Goal: Information Seeking & Learning: Learn about a topic

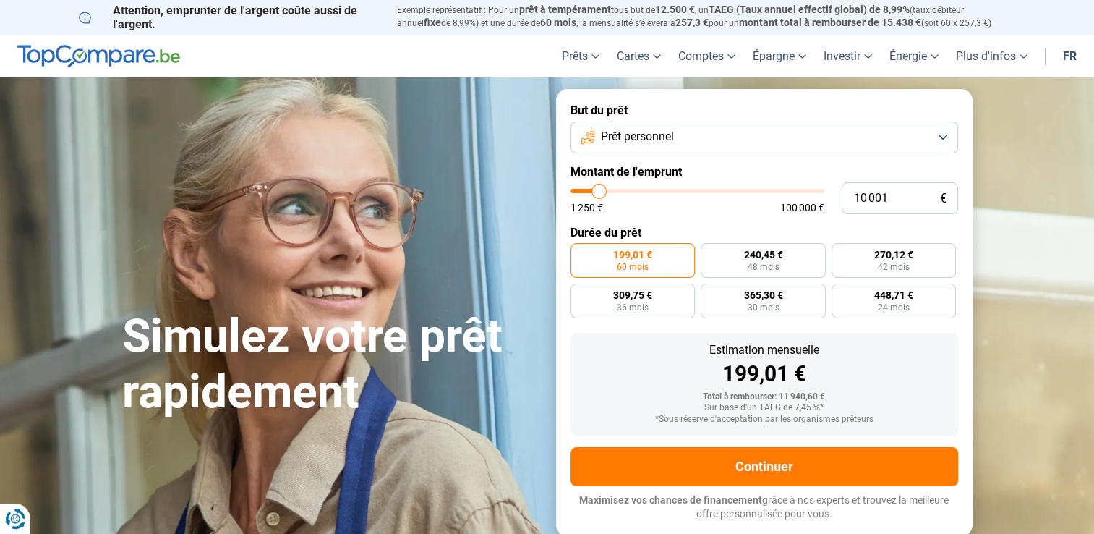
type input "10 750"
type input "10750"
type input "13 000"
type input "13000"
type input "15 000"
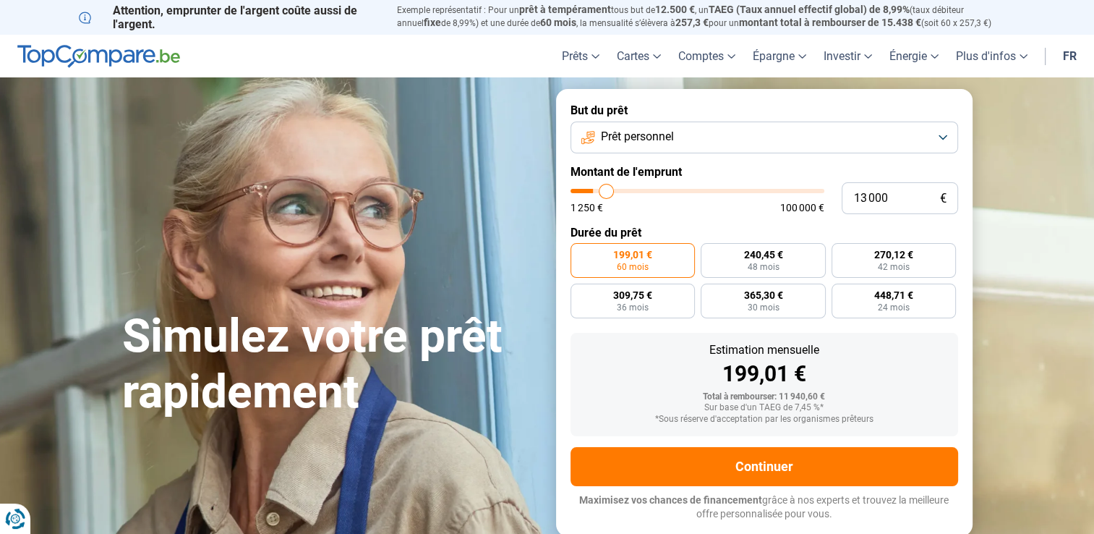
type input "15000"
type input "17 500"
type input "17500"
type input "19 250"
type input "19250"
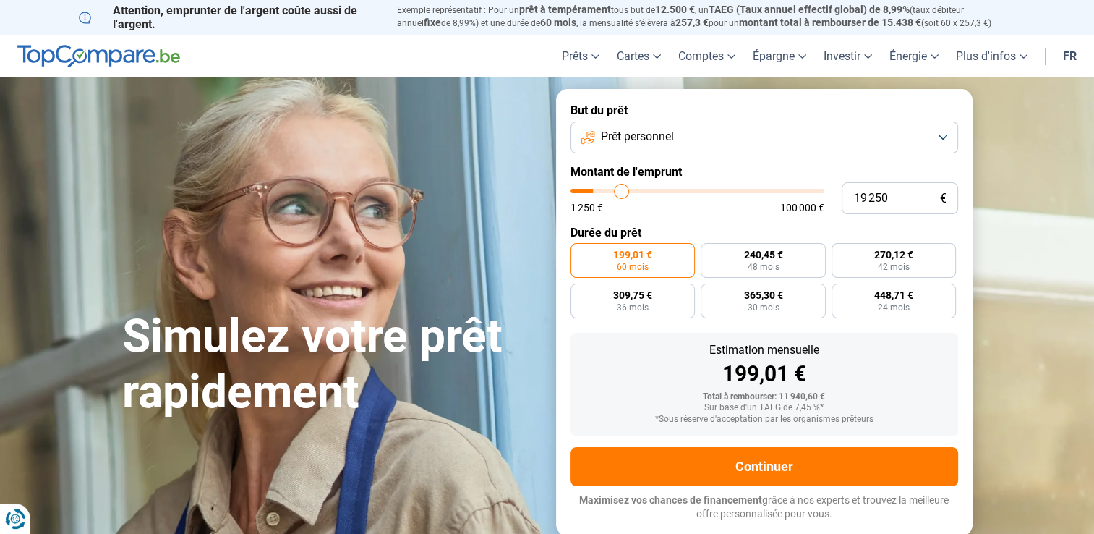
type input "21 250"
type input "21250"
type input "24 500"
type input "24500"
type input "25 750"
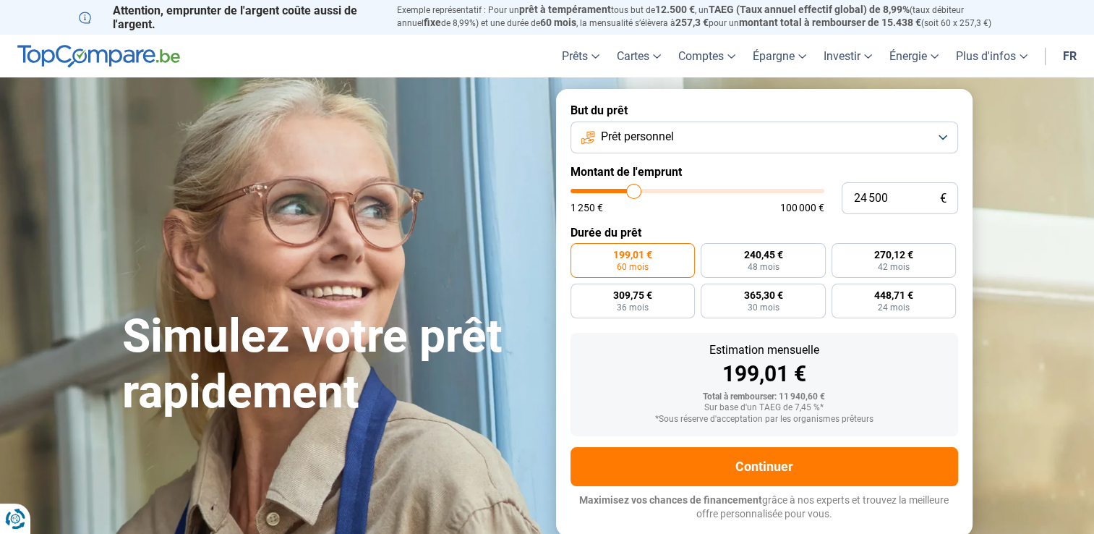
type input "25750"
type input "27 500"
type input "27500"
type input "29 000"
type input "29000"
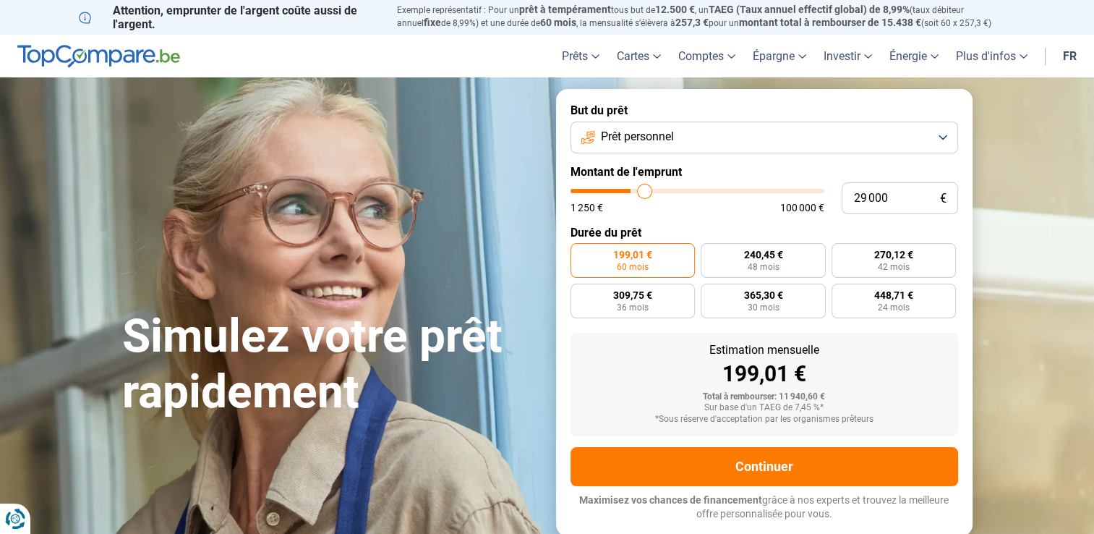
type input "29 500"
type input "29500"
type input "29 750"
type input "29750"
type input "30 250"
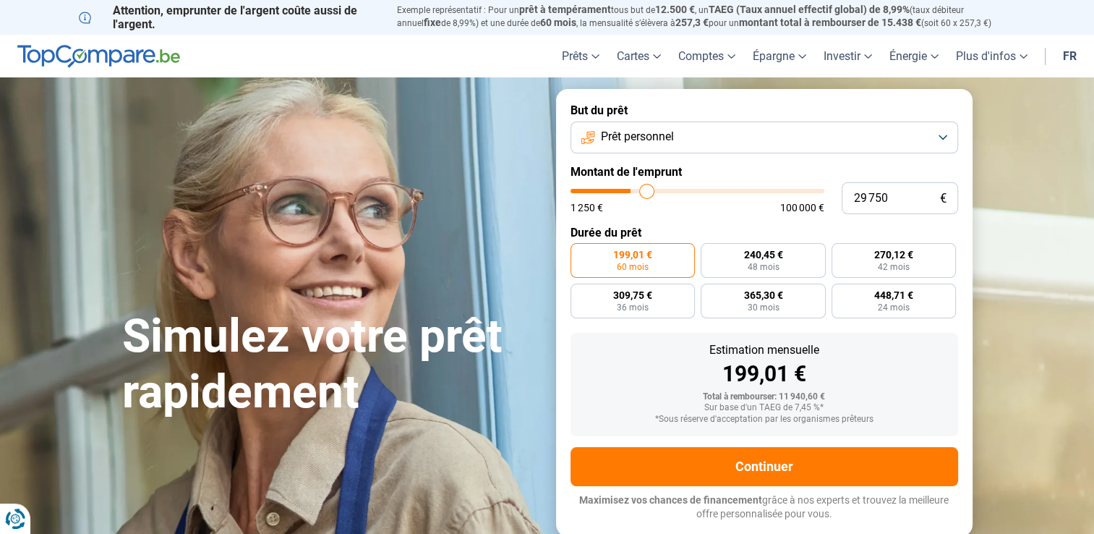
type input "30250"
type input "31 000"
type input "31000"
type input "31 250"
type input "31250"
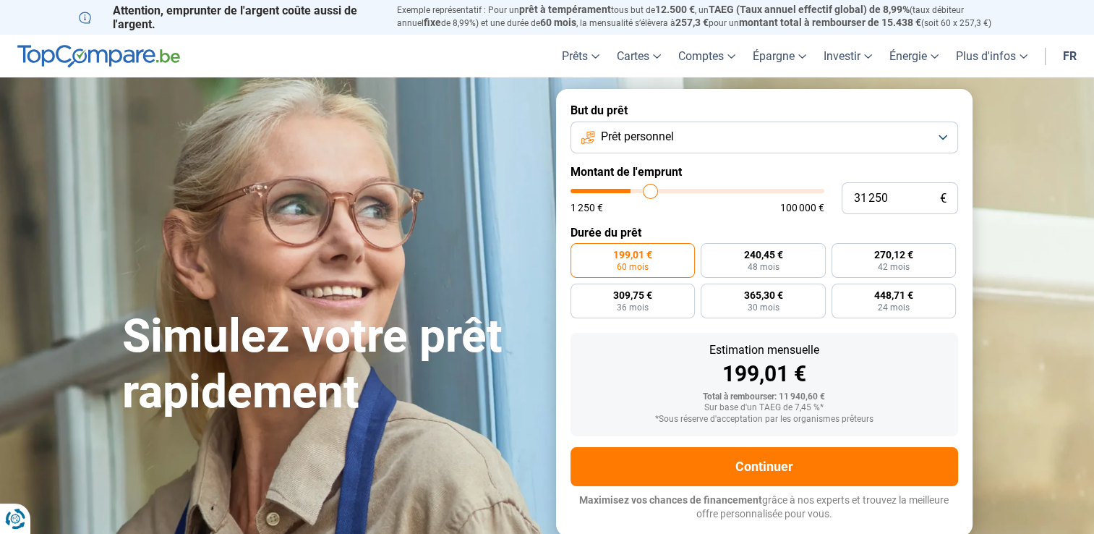
type input "31 500"
type input "31500"
type input "31 750"
type input "31750"
type input "32 500"
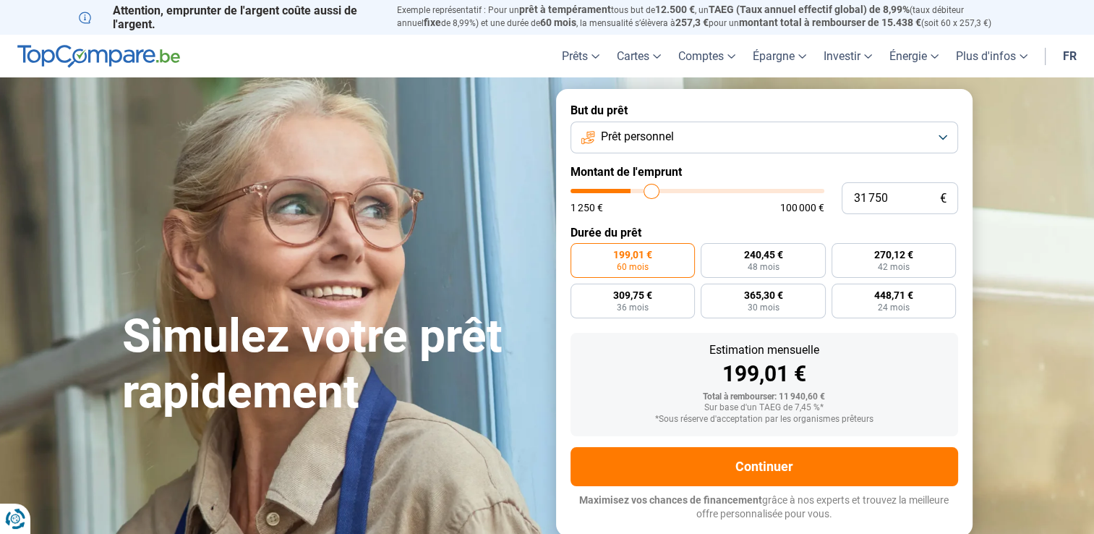
type input "32500"
type input "34 750"
type input "34750"
type input "35 750"
type input "35750"
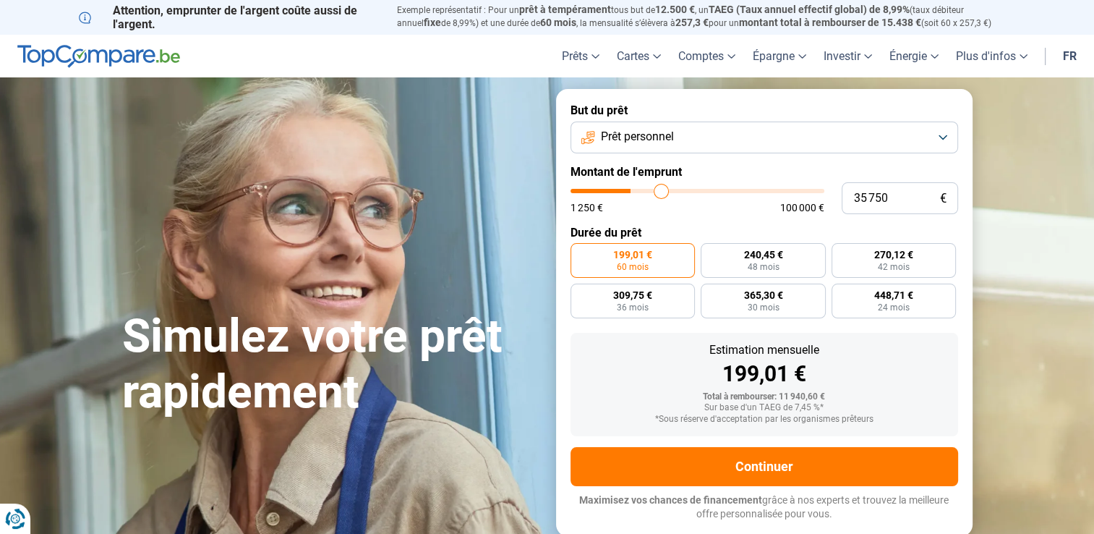
type input "37 500"
type input "37500"
type input "39 250"
type input "39250"
type input "40 250"
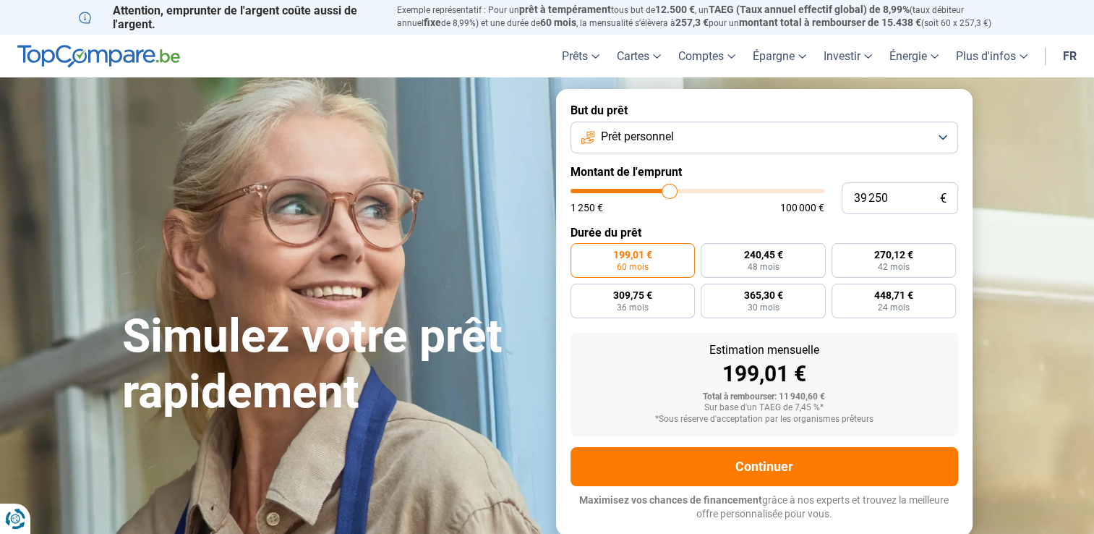
type input "40250"
type input "41 250"
type input "41250"
type input "42 500"
type input "42500"
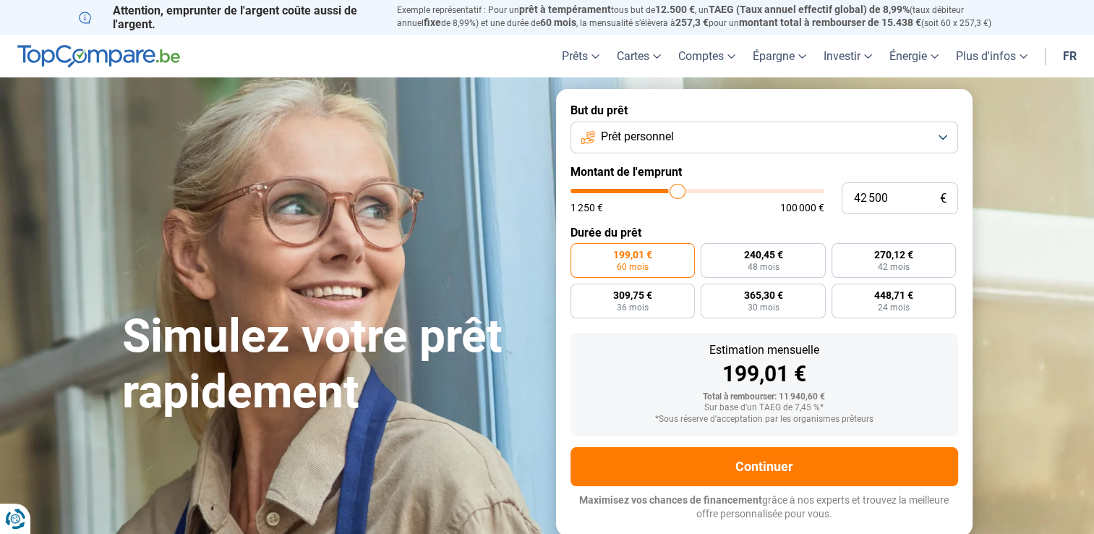
type input "43 250"
type input "43250"
type input "44 250"
type input "44250"
type input "45 500"
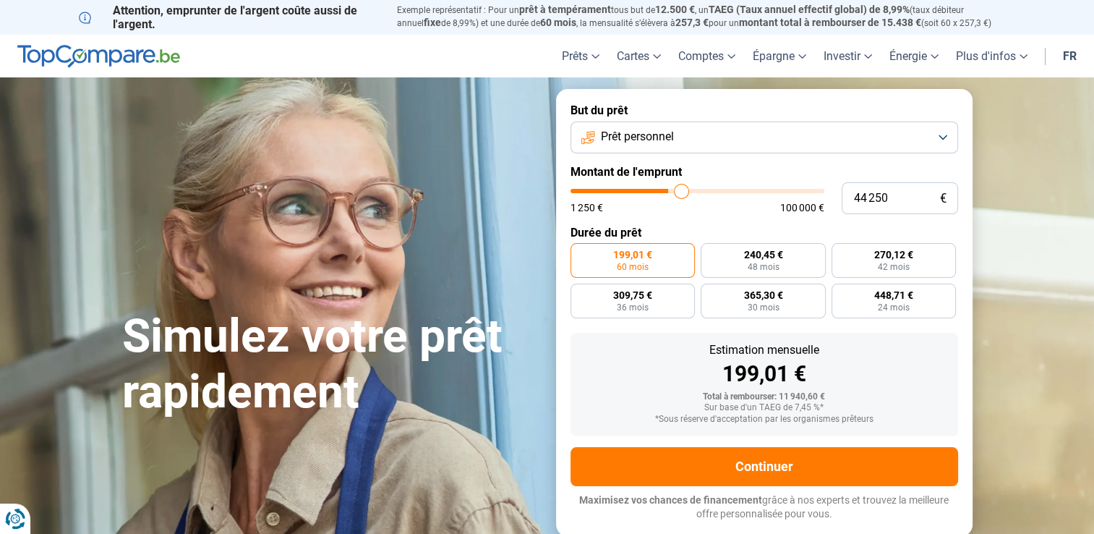
type input "45500"
type input "47 000"
type input "47000"
type input "47 750"
type input "47750"
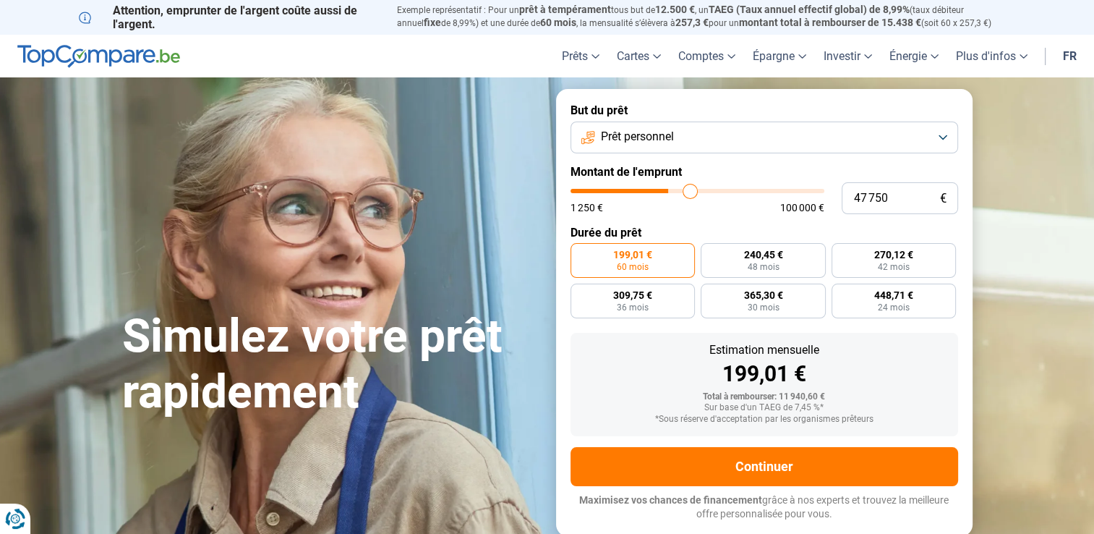
type input "48 500"
type input "48500"
type input "49 750"
type input "49750"
type input "50 250"
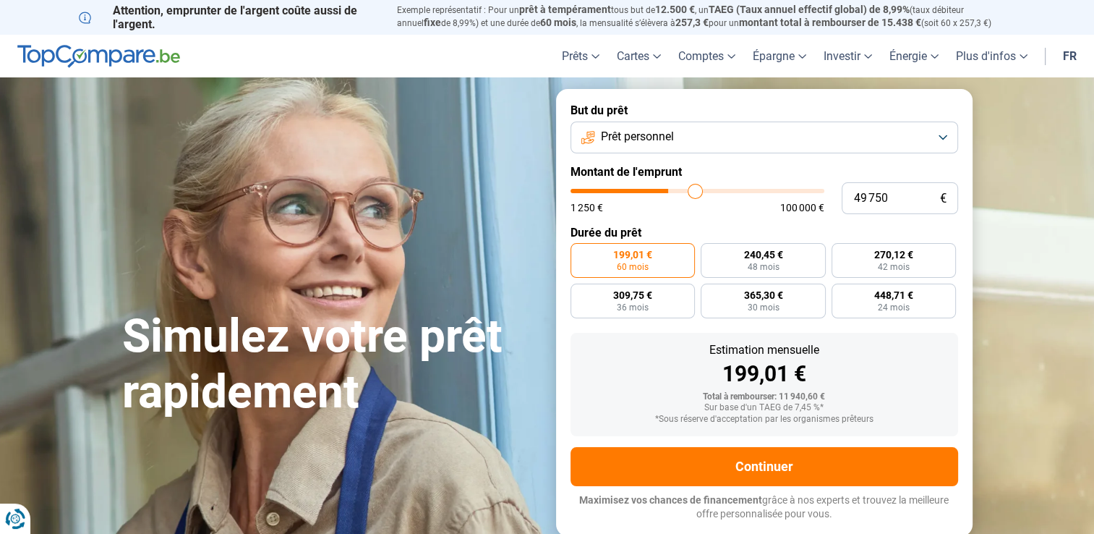
type input "50250"
type input "50 750"
type input "50750"
type input "51 250"
type input "51250"
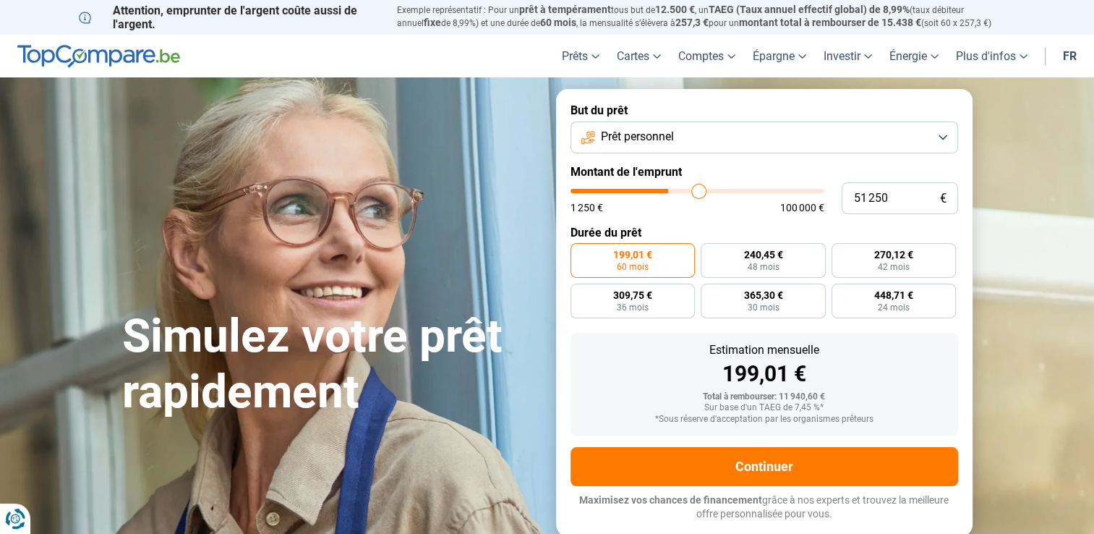
type input "51 750"
type input "51750"
type input "52 000"
type input "52000"
type input "52 500"
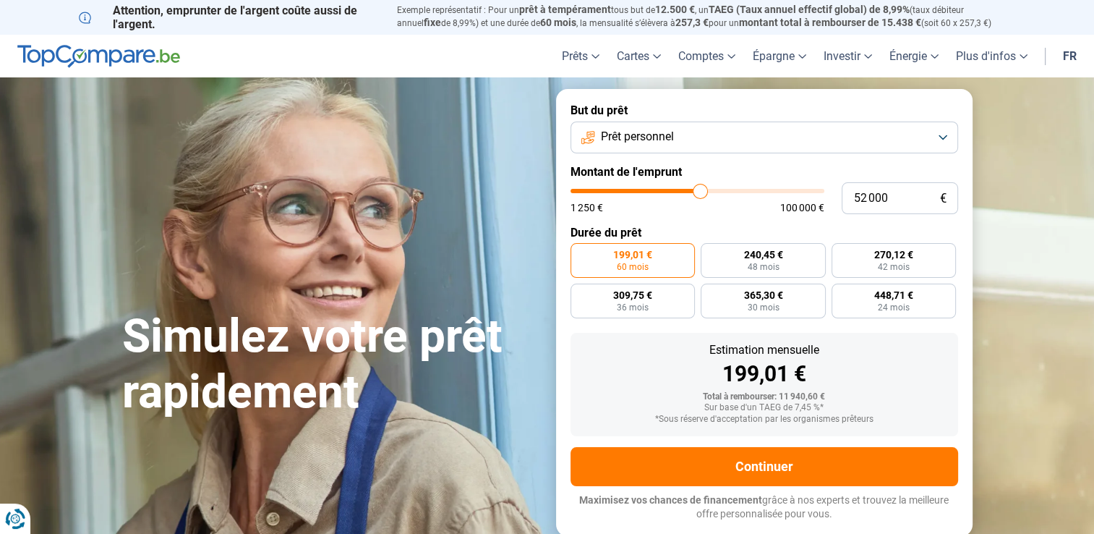
type input "52500"
type input "52 750"
type input "52750"
type input "53 000"
type input "53000"
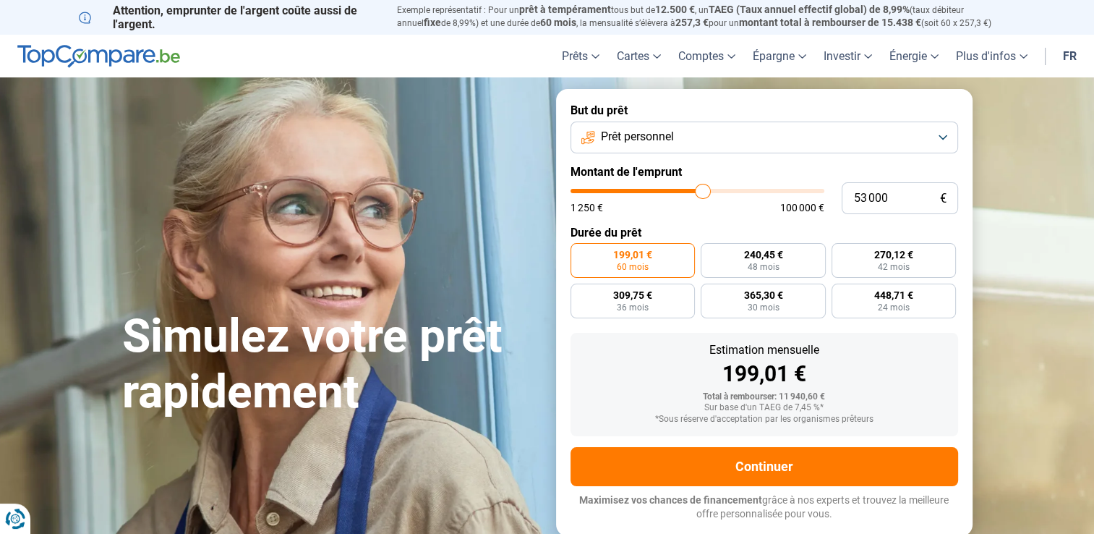
type input "53 250"
type input "53250"
type input "53 500"
type input "53500"
type input "53 750"
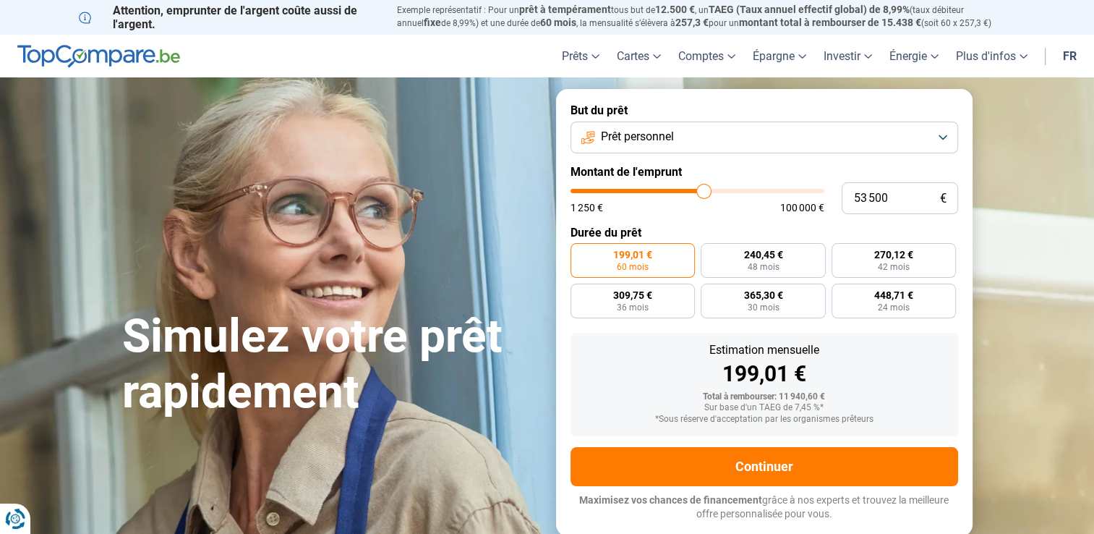
type input "53750"
type input "54 250"
type input "54250"
type input "54 500"
type input "54500"
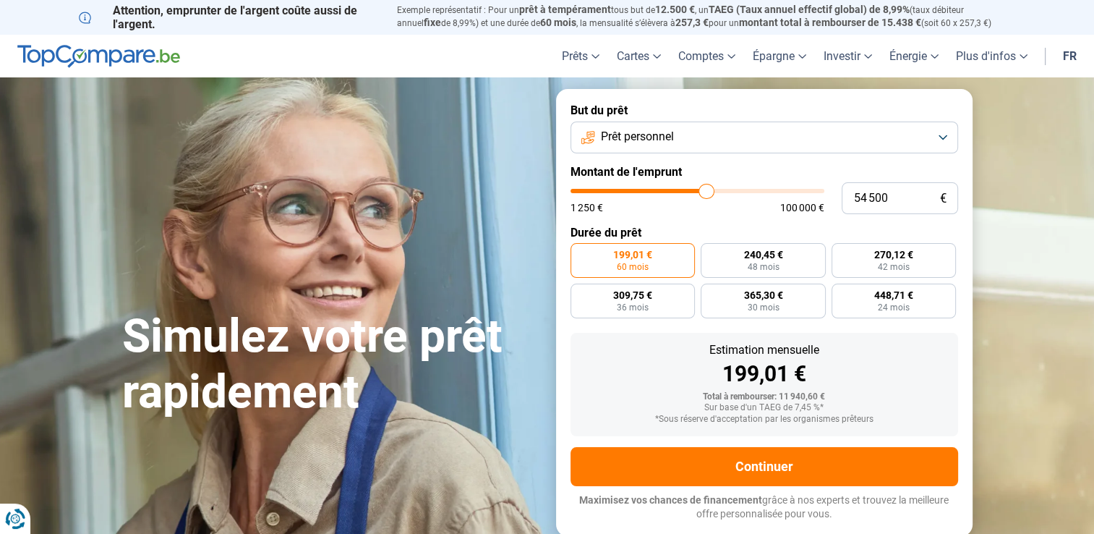
type input "55 250"
type input "55250"
type input "55 500"
type input "55500"
type input "56 000"
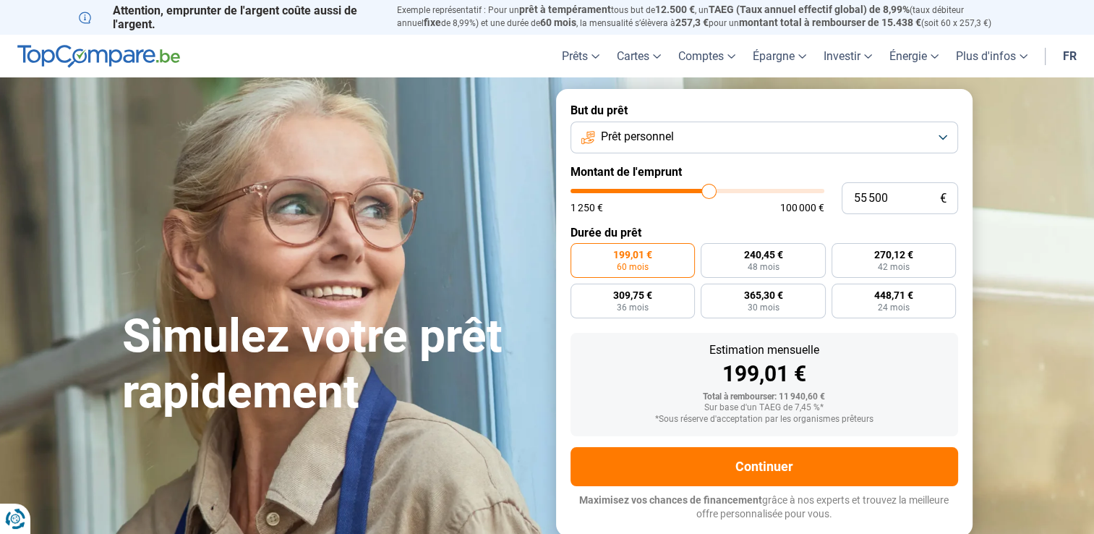
type input "56000"
type input "56 500"
type input "56500"
type input "57 000"
type input "57000"
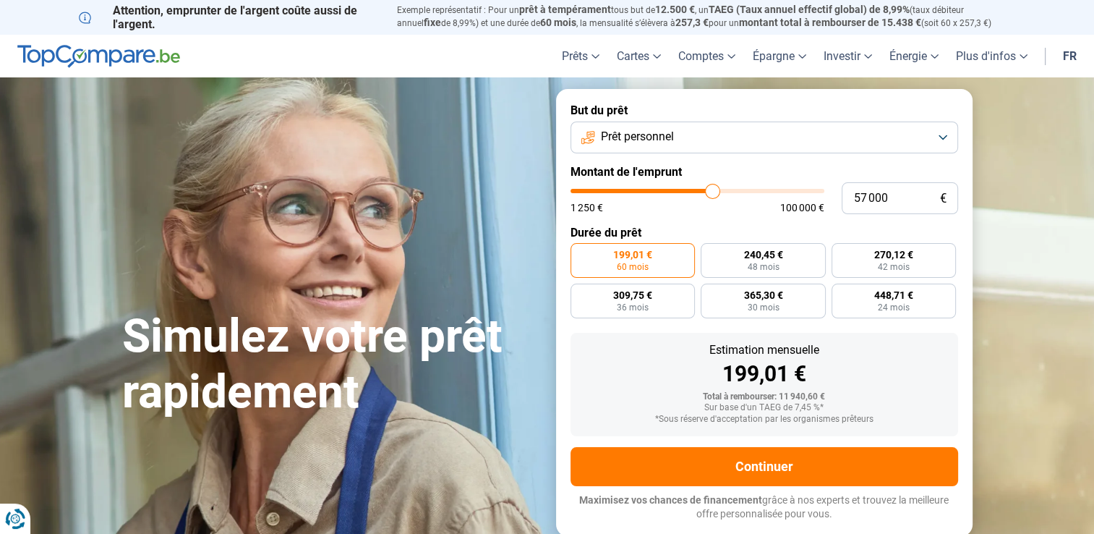
type input "57 250"
type input "57250"
type input "53 750"
type input "53750"
type input "52 000"
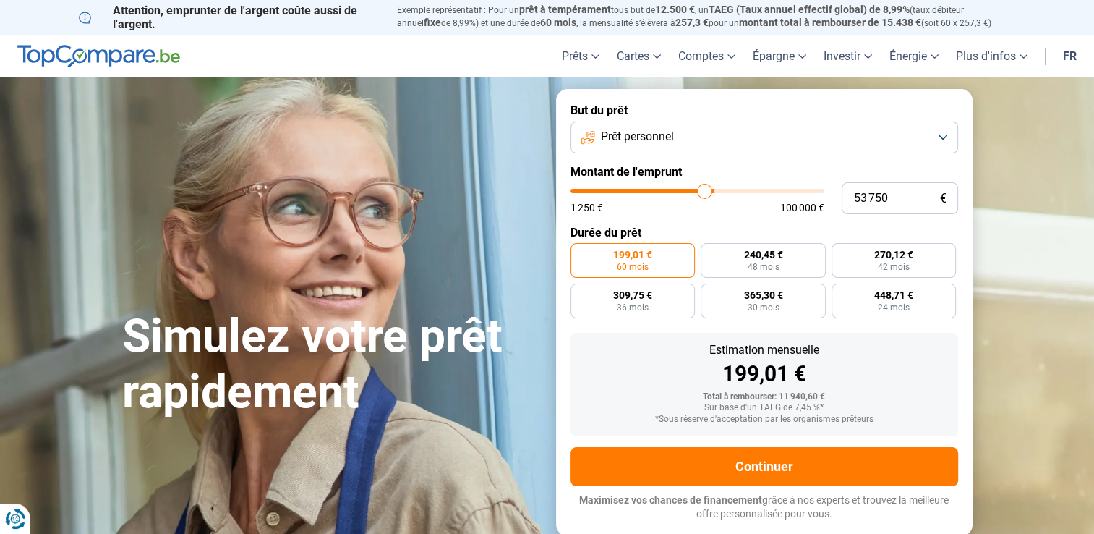
type input "52000"
type input "50 250"
type input "50250"
type input "48 500"
type input "48500"
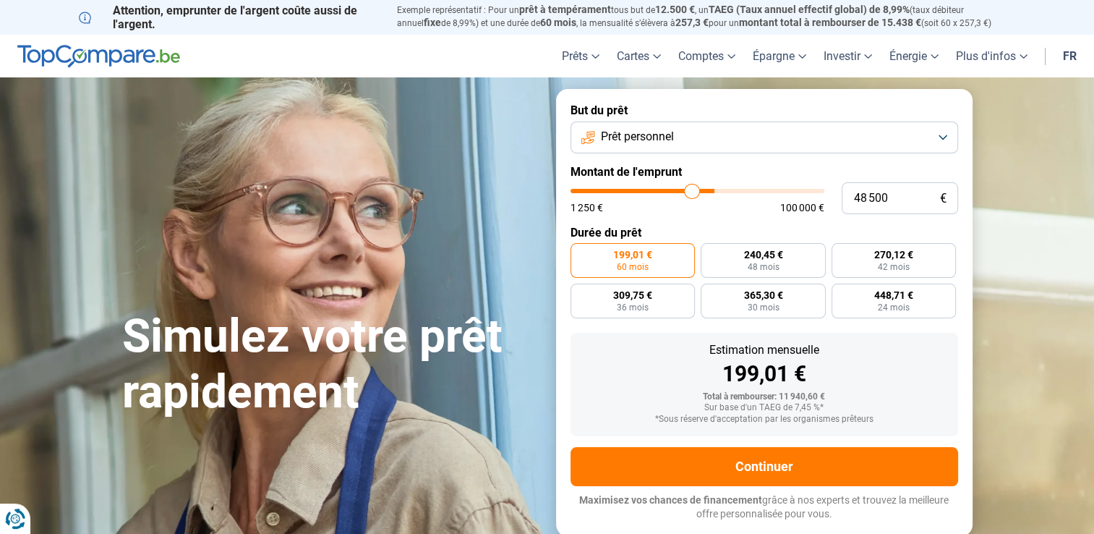
type input "47 750"
type input "47750"
type input "46 750"
type input "46750"
type input "46 250"
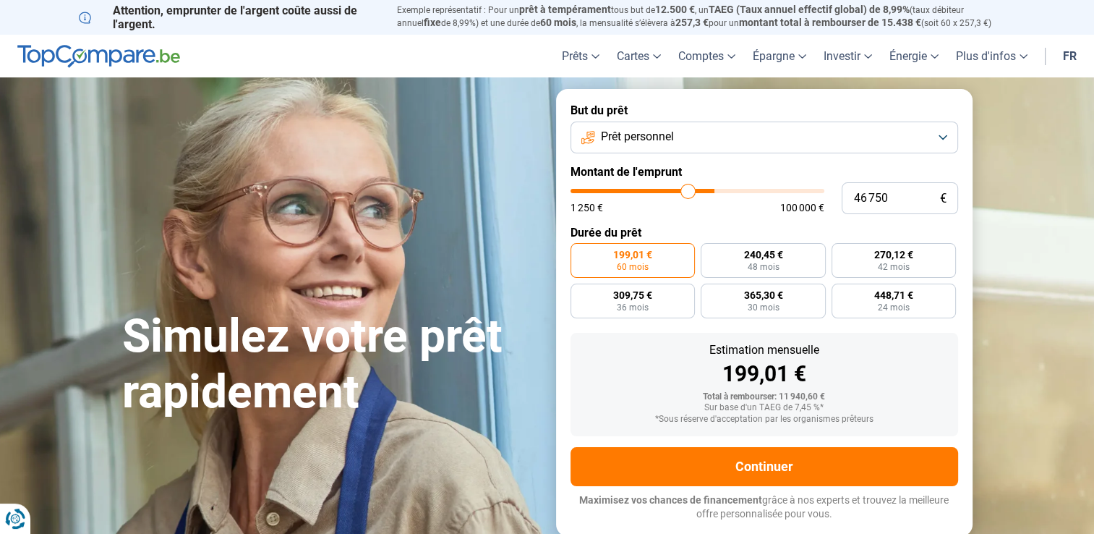
type input "46250"
type input "45 750"
type input "45750"
type input "45 250"
type input "45250"
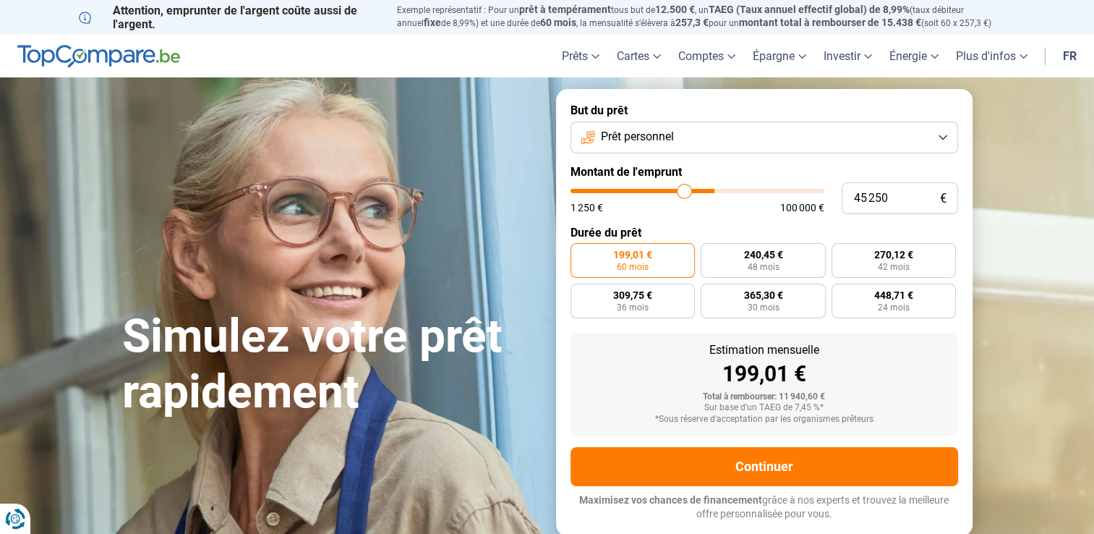
type input "44 750"
type input "44750"
type input "44 250"
type input "44250"
type input "43 750"
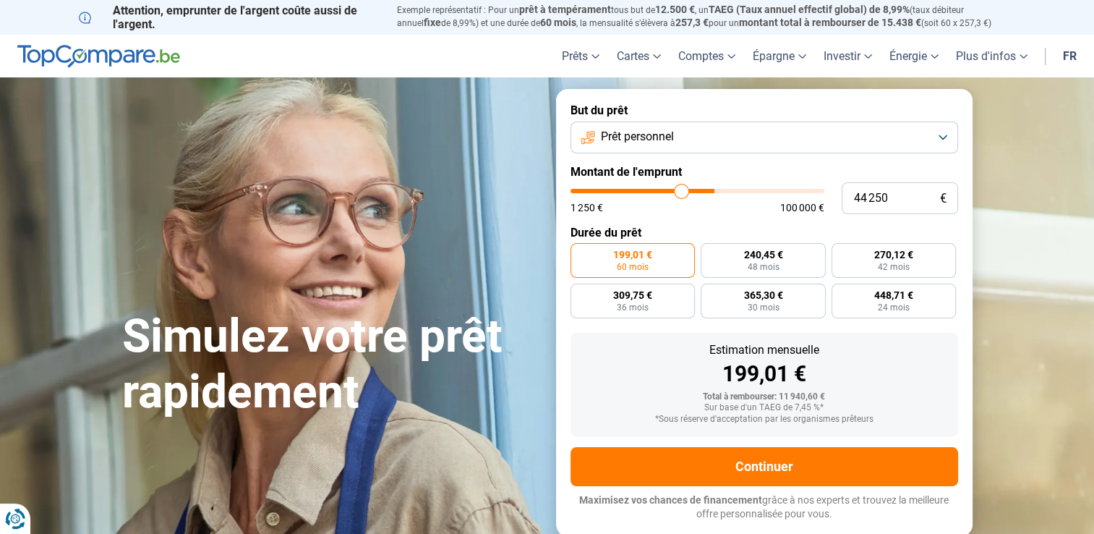
type input "43750"
type input "43 500"
type input "43500"
type input "43 250"
type input "43250"
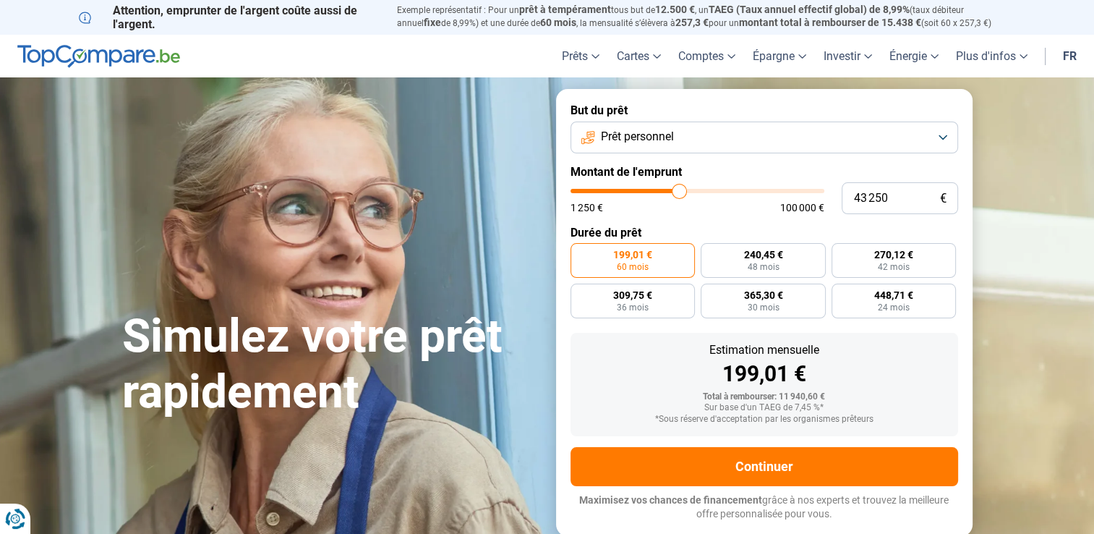
type input "43 000"
type input "43000"
type input "43 250"
type input "43250"
type input "43 750"
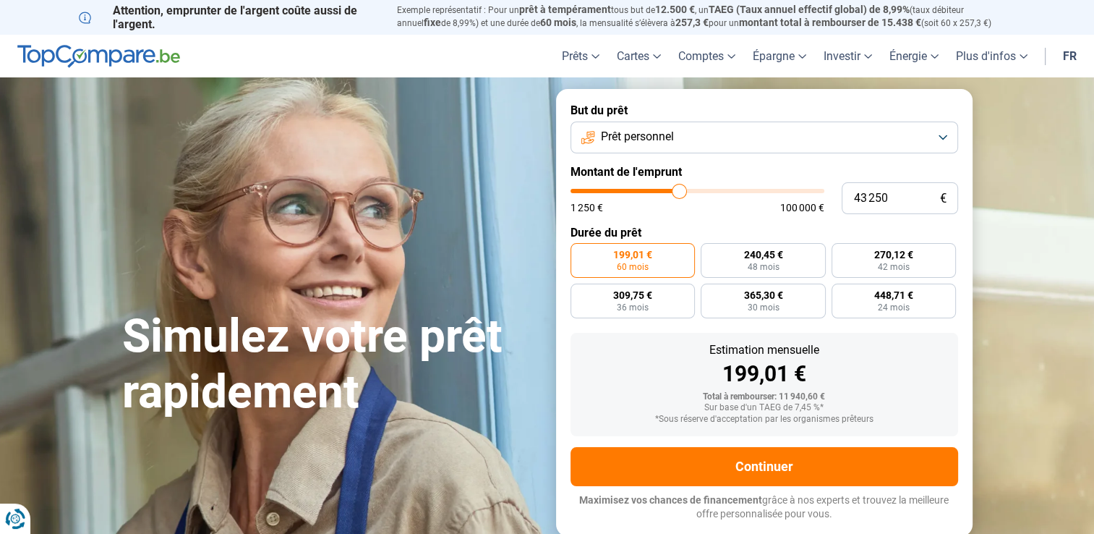
type input "43750"
type input "44 250"
type input "44250"
type input "44 750"
type input "44750"
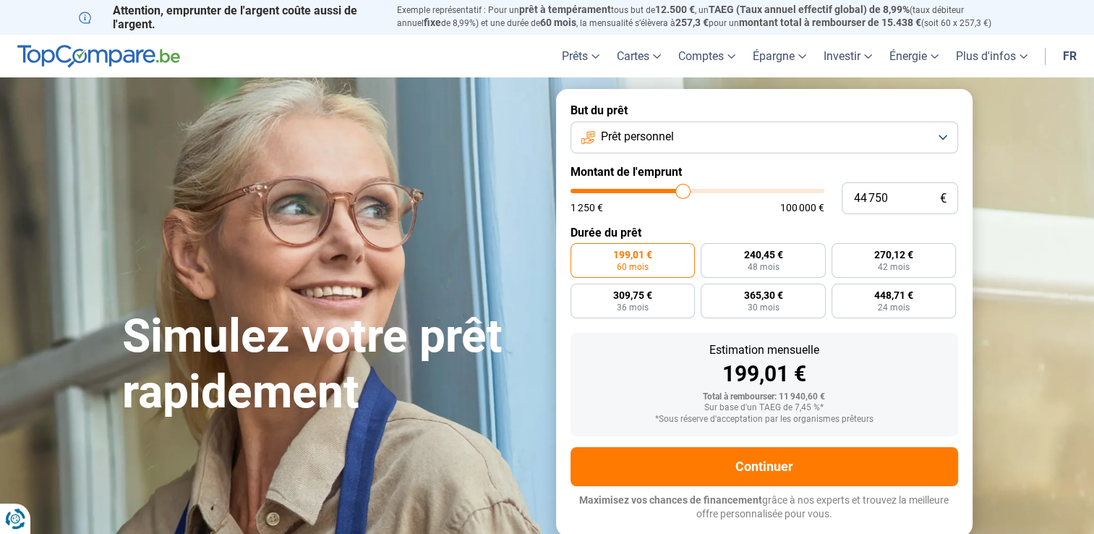
type input "45 750"
type input "45750"
type input "46 500"
type input "46500"
type input "46 750"
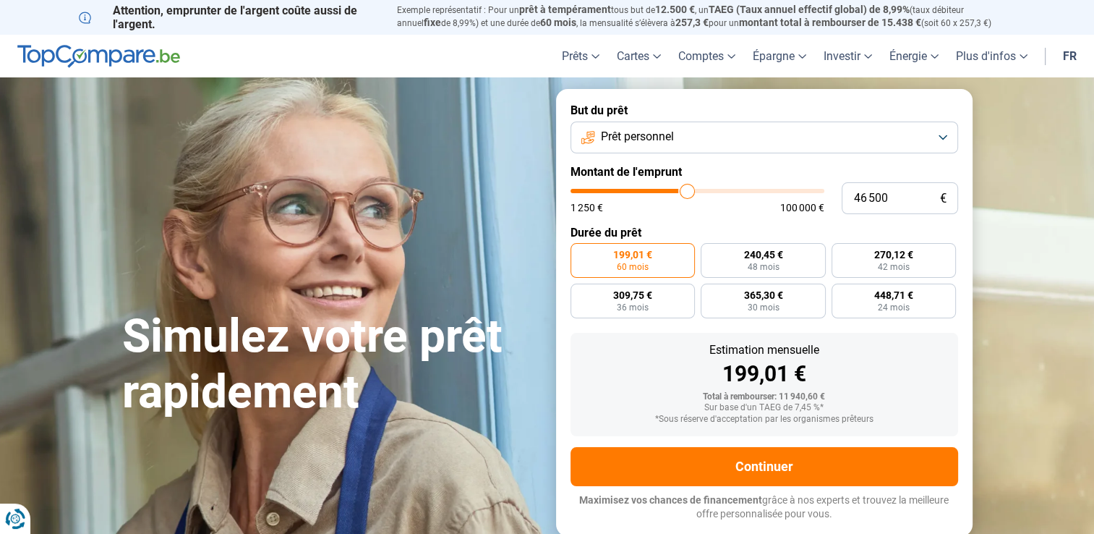
type input "46750"
type input "47 000"
type input "47000"
type input "47 250"
type input "47250"
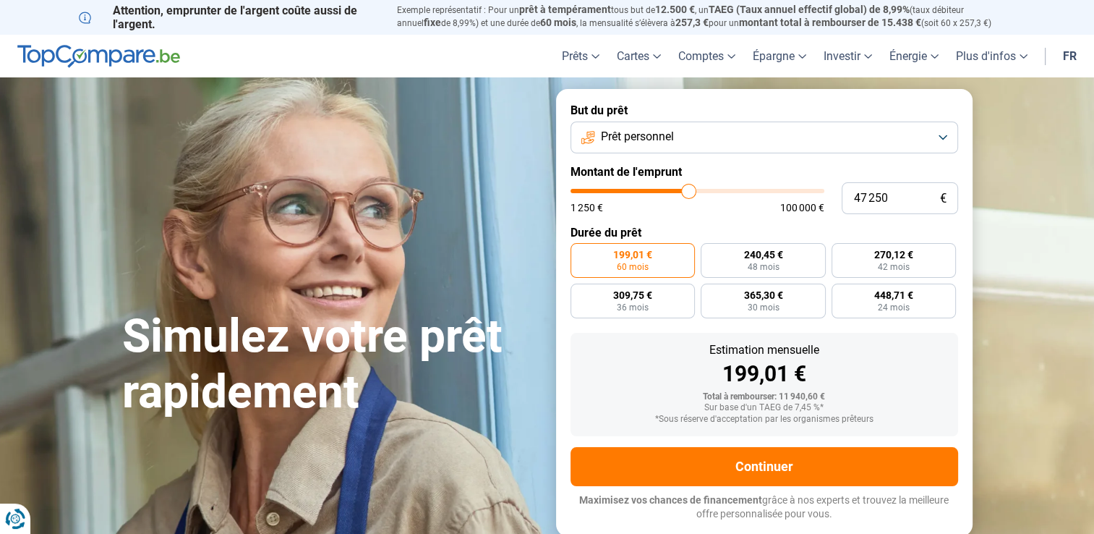
type input "46 500"
type input "46500"
type input "45 500"
type input "45500"
type input "45 000"
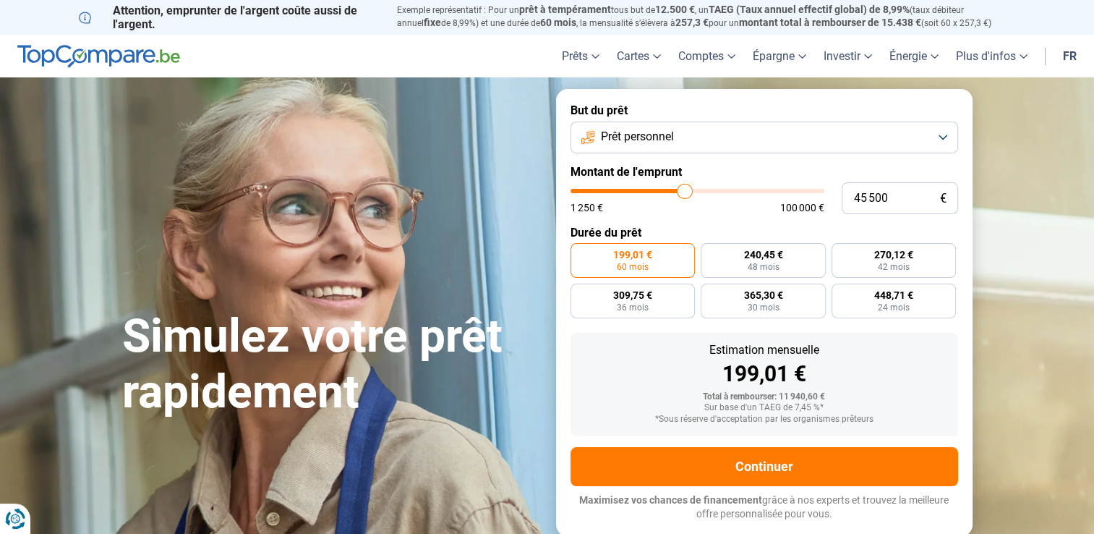
type input "45000"
type input "44 500"
type input "44500"
type input "44 250"
type input "44250"
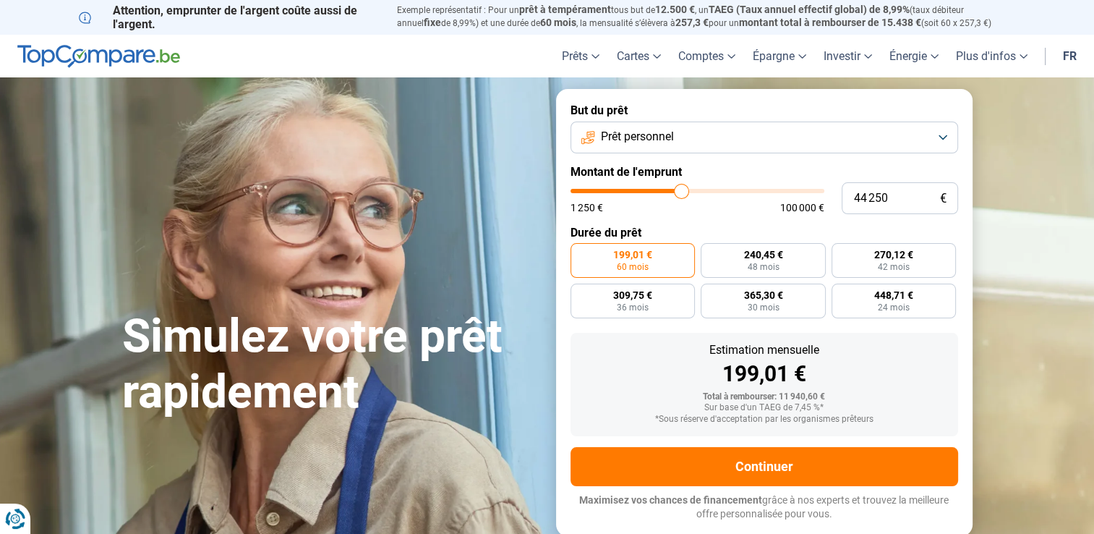
type input "44 000"
type input "44000"
type input "43 750"
type input "43750"
type input "43 500"
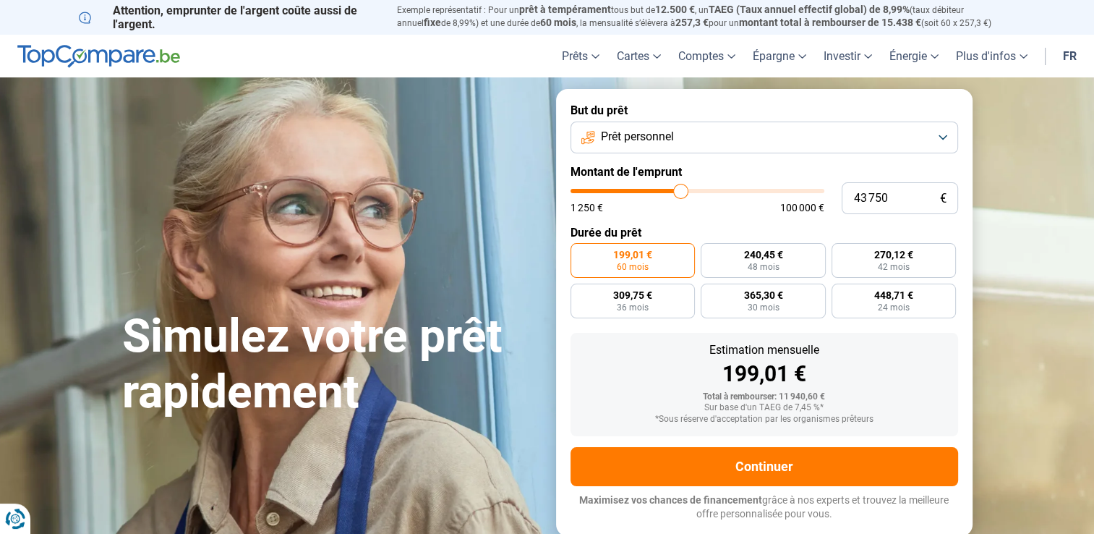
type input "43500"
type input "43 250"
type input "43250"
type input "43 000"
type input "43000"
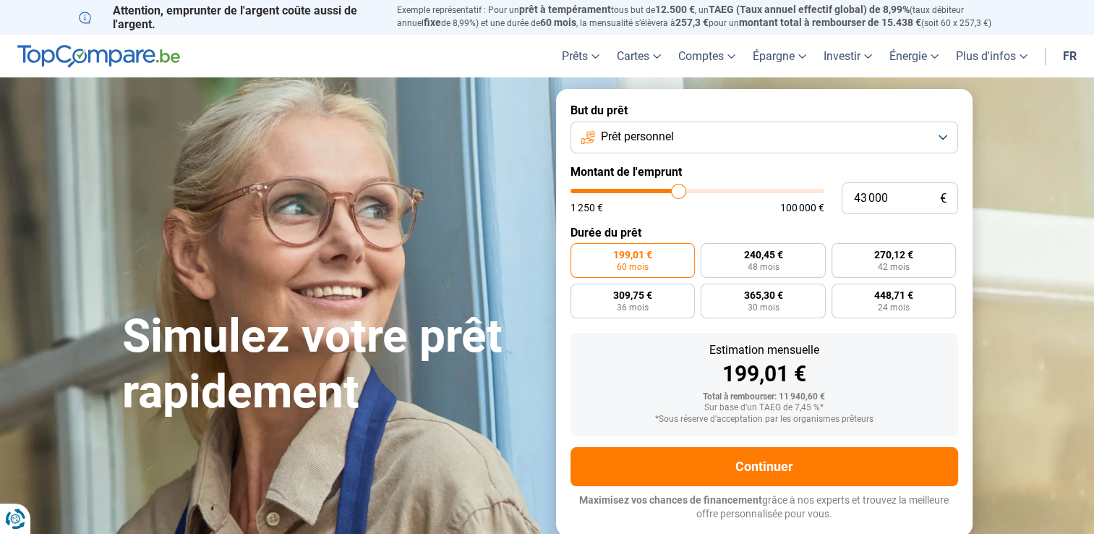
type input "42 250"
type input "42250"
type input "41 000"
type input "41000"
type input "40 250"
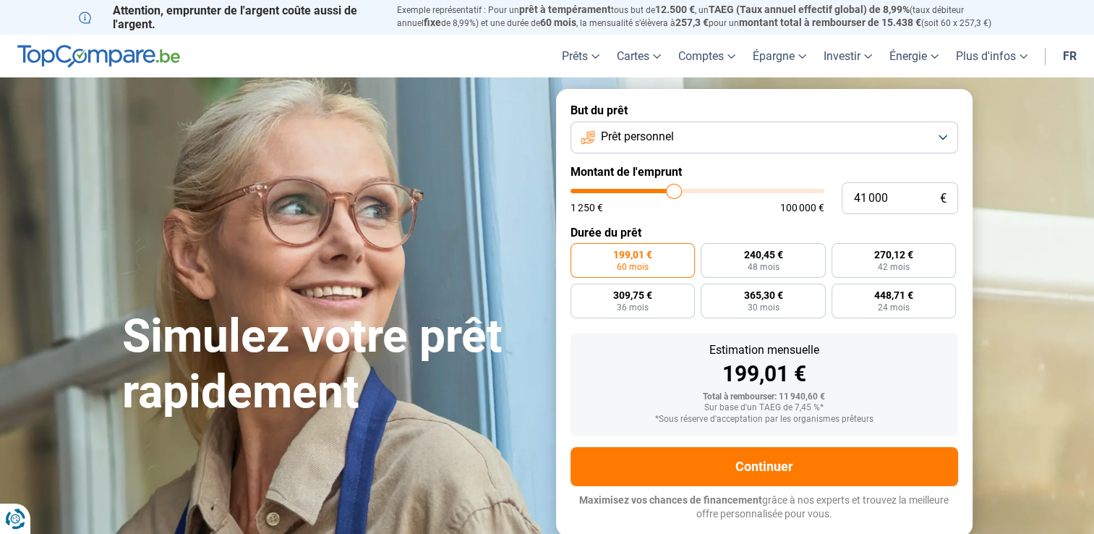
type input "40250"
type input "39 250"
type input "39250"
type input "38 500"
type input "38500"
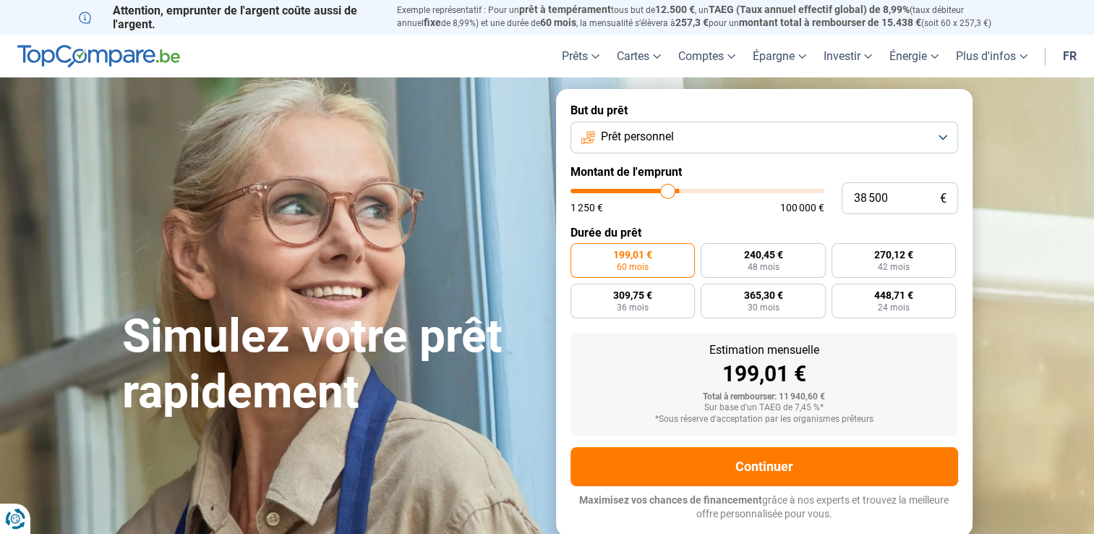
type input "38 250"
type input "38250"
type input "38 000"
type input "38000"
type input "37 750"
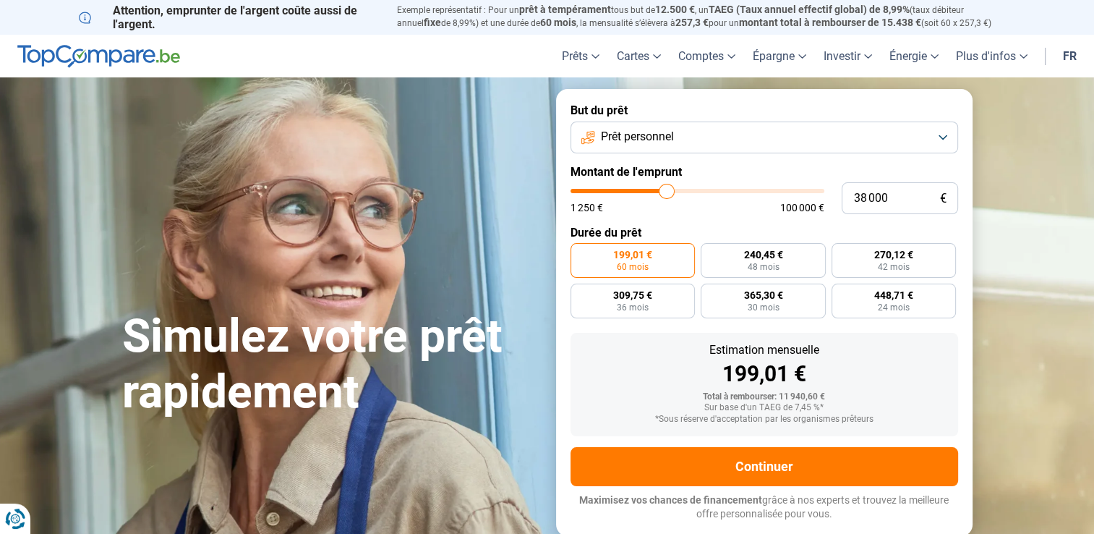
type input "37750"
type input "37 500"
type input "37500"
type input "37 250"
type input "37250"
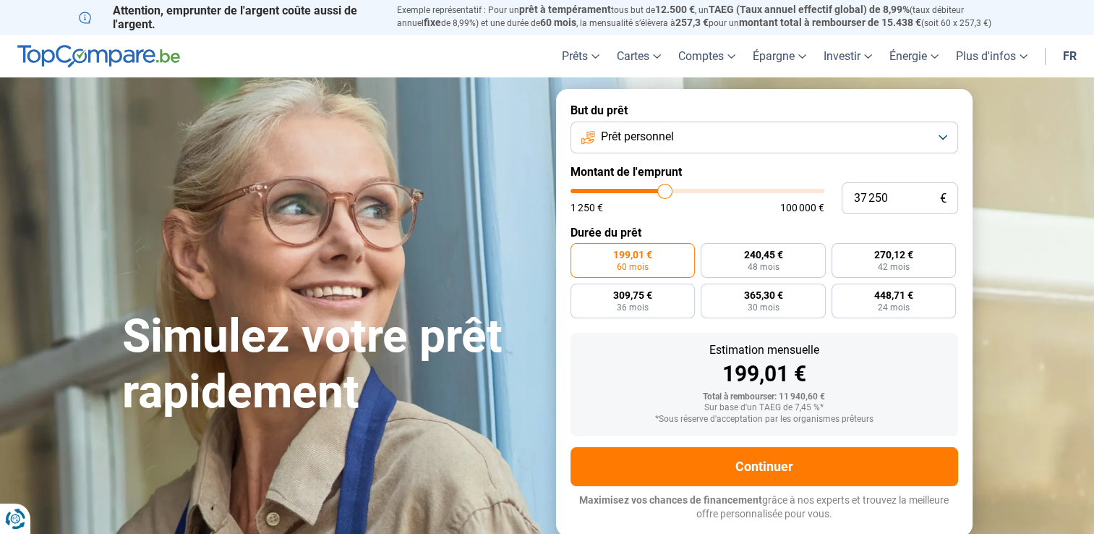
type input "37 000"
type input "37000"
type input "36 000"
type input "36000"
type input "35 500"
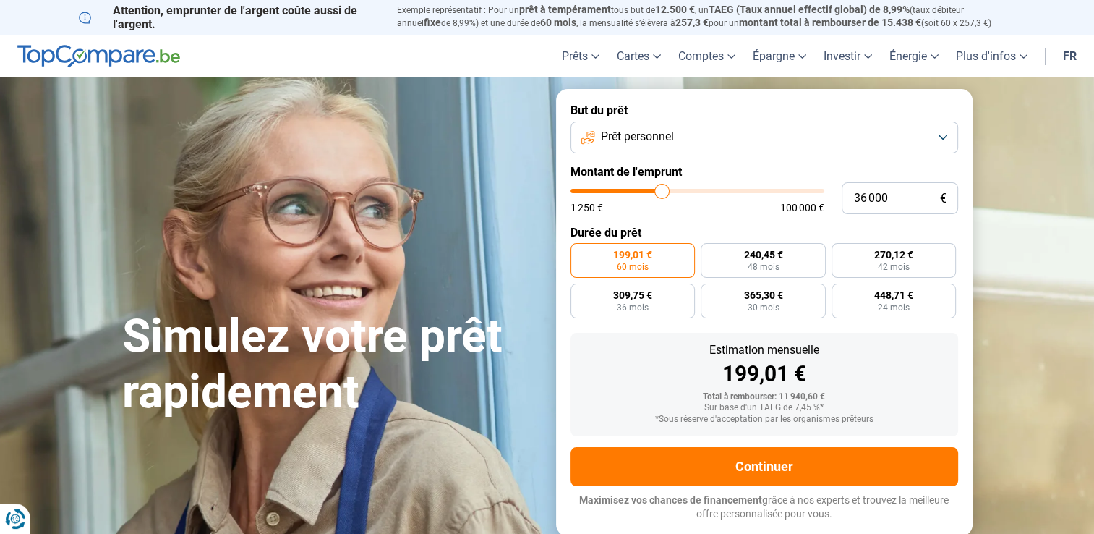
type input "35500"
type input "35 000"
type input "35000"
type input "34 750"
type input "34750"
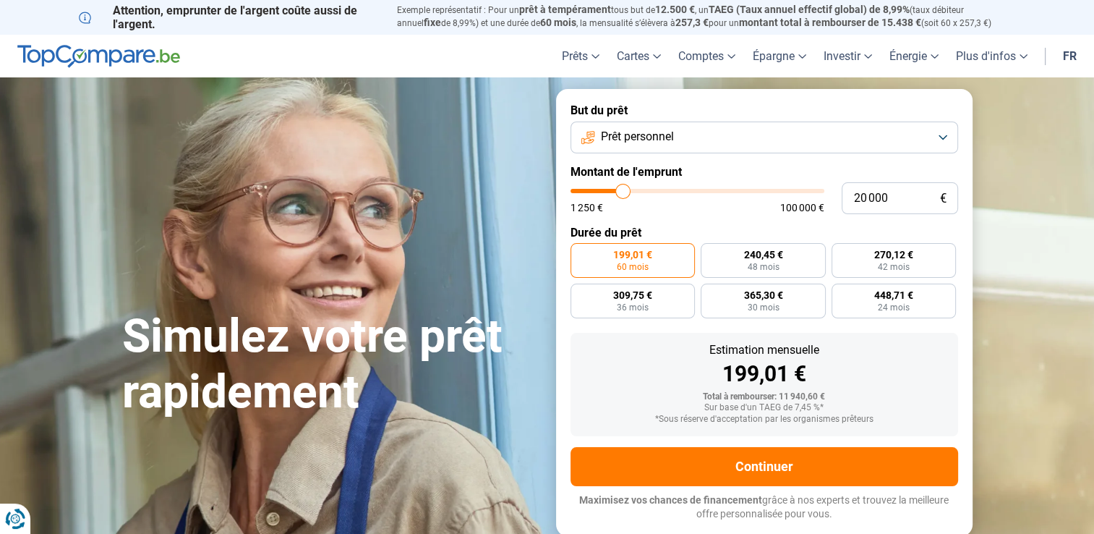
drag, startPoint x: 599, startPoint y: 190, endPoint x: 623, endPoint y: 194, distance: 25.0
click at [623, 193] on input "range" at bounding box center [697, 191] width 254 height 4
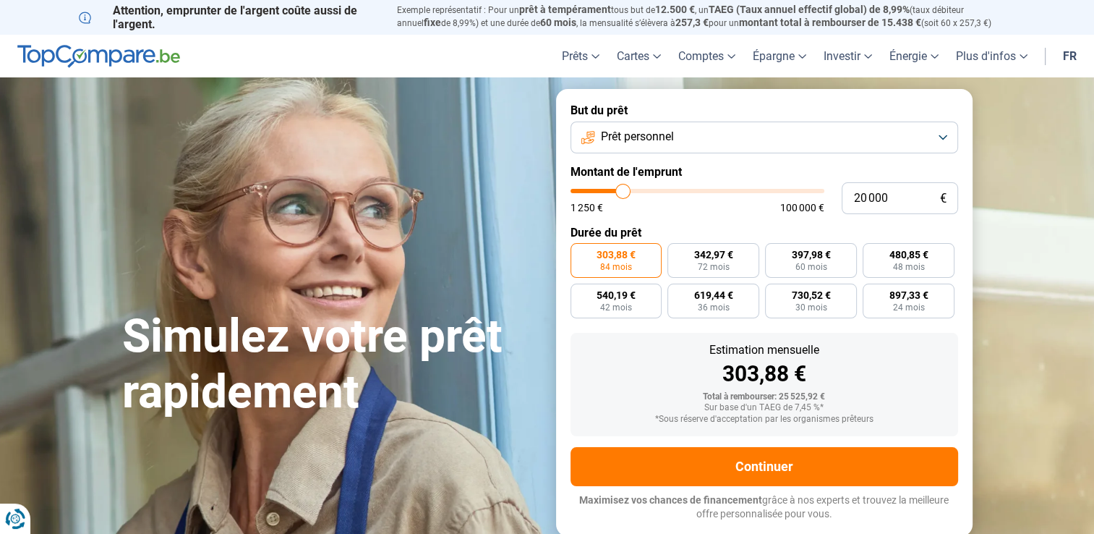
click at [861, 131] on button "Prêt personnel" at bounding box center [764, 137] width 388 height 32
